Goal: Task Accomplishment & Management: Manage account settings

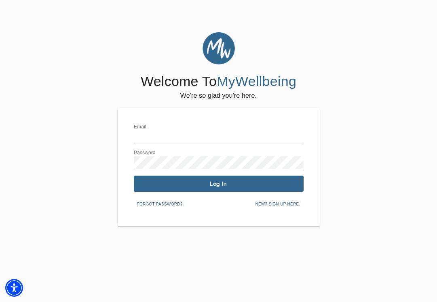
type input "[EMAIL_ADDRESS][DOMAIN_NAME]"
click at [206, 184] on span "Log In" at bounding box center [218, 184] width 163 height 8
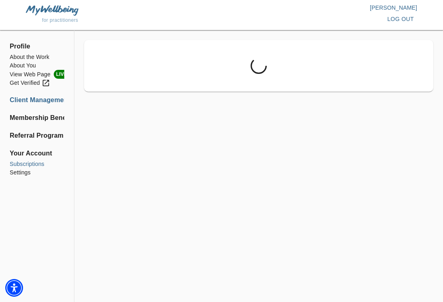
click at [35, 162] on li "Subscriptions" at bounding box center [37, 164] width 55 height 8
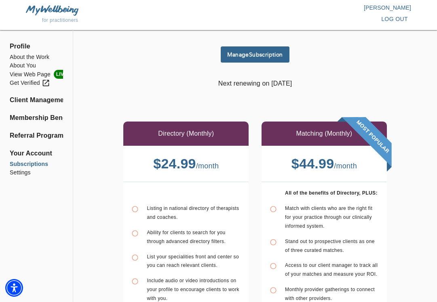
click at [237, 52] on span "Manage Subscription" at bounding box center [255, 55] width 62 height 8
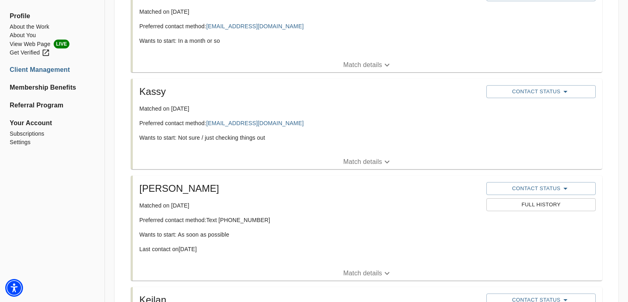
scroll to position [202, 0]
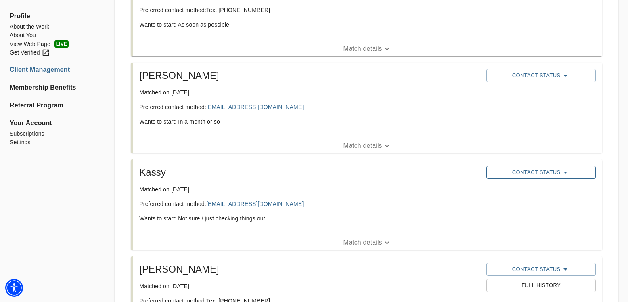
click at [442, 170] on span "Contact Status" at bounding box center [541, 173] width 101 height 10
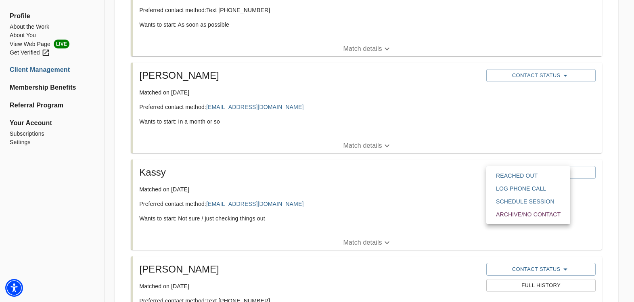
click at [442, 175] on span "Reached Out" at bounding box center [528, 176] width 65 height 8
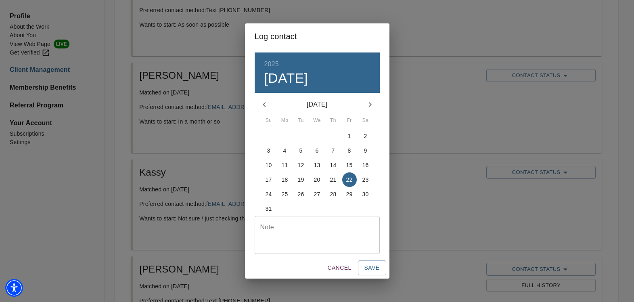
click at [306, 234] on textarea at bounding box center [317, 235] width 114 height 23
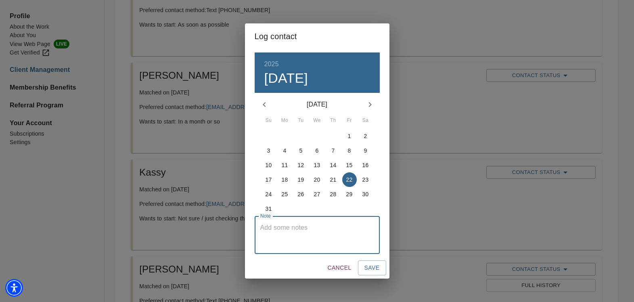
click at [305, 232] on textarea at bounding box center [317, 235] width 114 height 23
paste textarea "Coach sent message to match in order to schedule consult call"
type textarea "Coach sent message to match in order to schedule consult call"
click at [380, 269] on span "Save" at bounding box center [372, 268] width 15 height 10
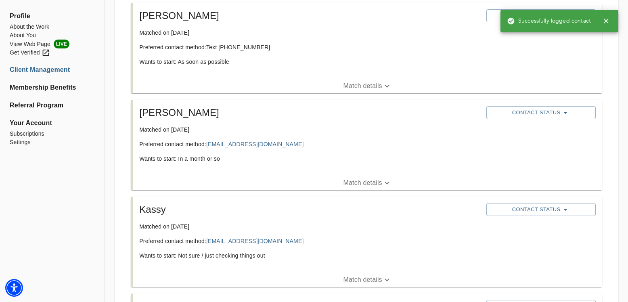
scroll to position [121, 0]
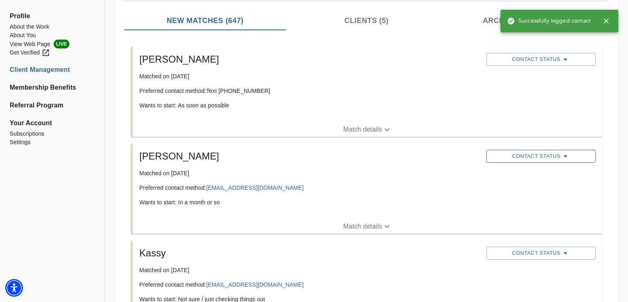
click at [442, 162] on button "Contact Status" at bounding box center [541, 156] width 109 height 13
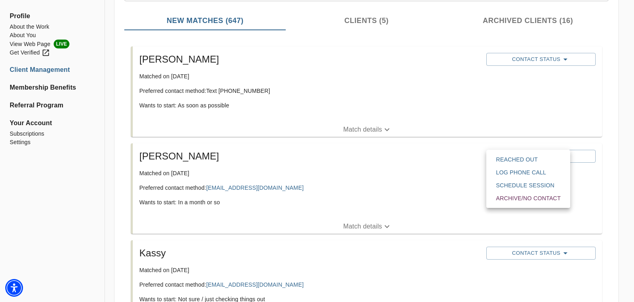
click at [442, 161] on span "Reached Out" at bounding box center [528, 159] width 65 height 8
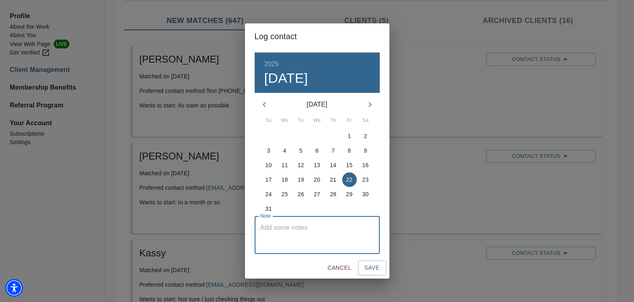
click at [321, 226] on textarea at bounding box center [317, 235] width 114 height 23
paste textarea "Coach sent message to match in order to schedule consult call"
type textarea "Coach sent message to match in order to schedule consult call"
click at [378, 268] on span "Save" at bounding box center [372, 268] width 15 height 10
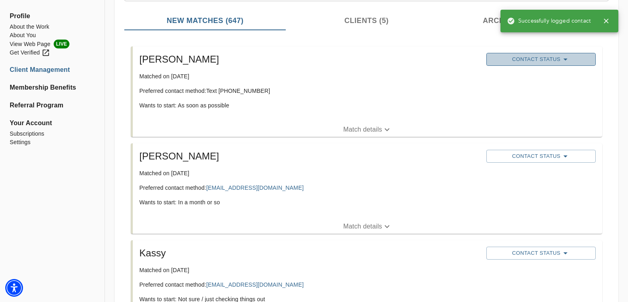
click at [442, 59] on span "Contact Status" at bounding box center [541, 60] width 101 height 10
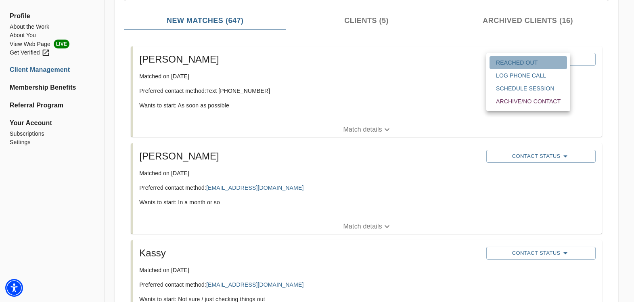
click at [442, 59] on span "Reached Out" at bounding box center [528, 63] width 65 height 8
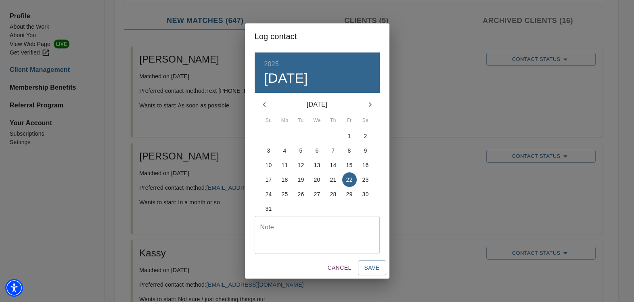
click at [302, 230] on textarea at bounding box center [317, 235] width 114 height 23
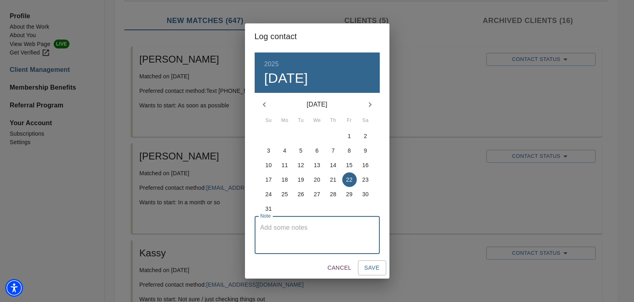
paste textarea "Coach sent message to match in order to schedule consult call"
type textarea "Coach sent message to match in order to schedule consult call"
click at [372, 269] on span "Save" at bounding box center [372, 268] width 15 height 10
